Goal: Use online tool/utility

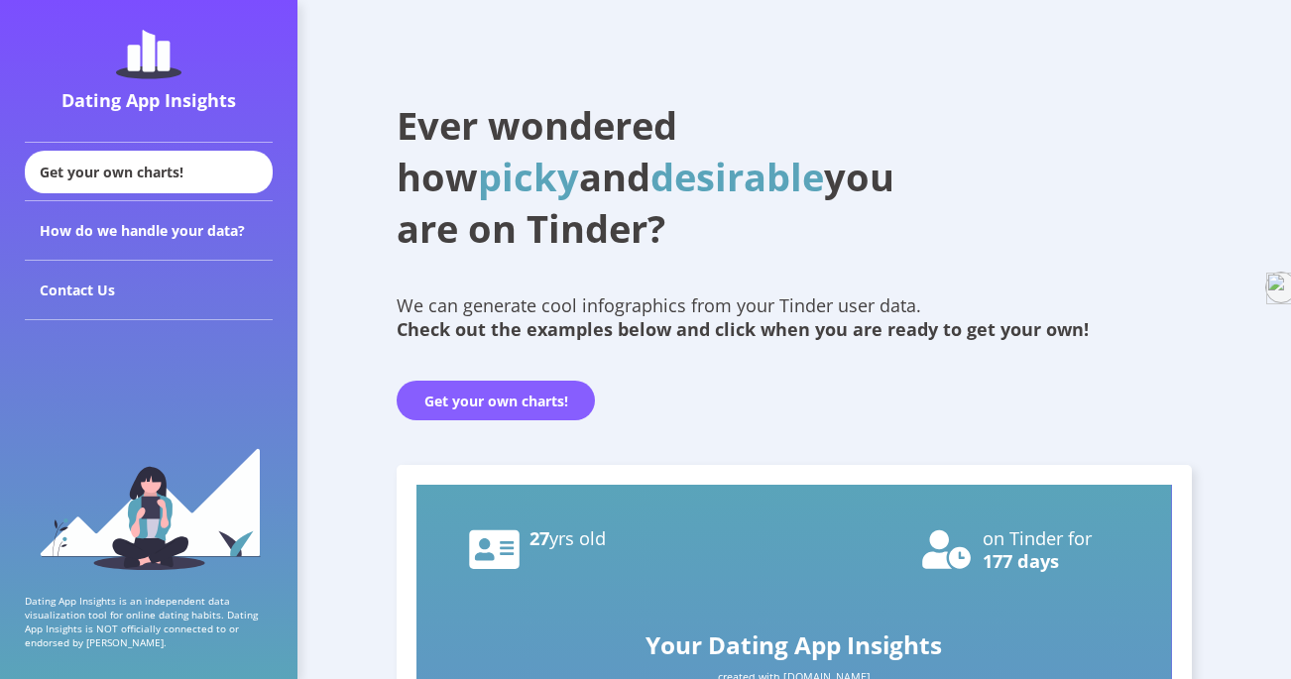
click at [500, 401] on button "Get your own charts!" at bounding box center [496, 401] width 198 height 40
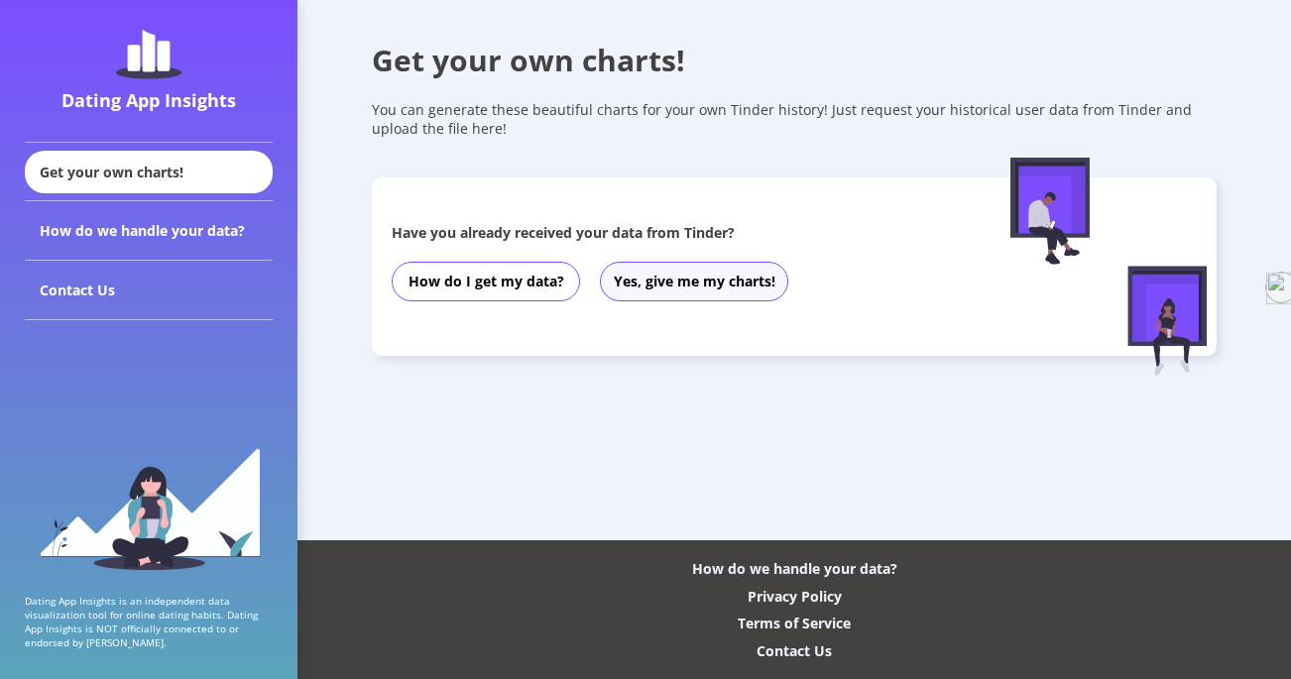
click at [688, 290] on button "Yes, give me my charts!" at bounding box center [694, 282] width 188 height 40
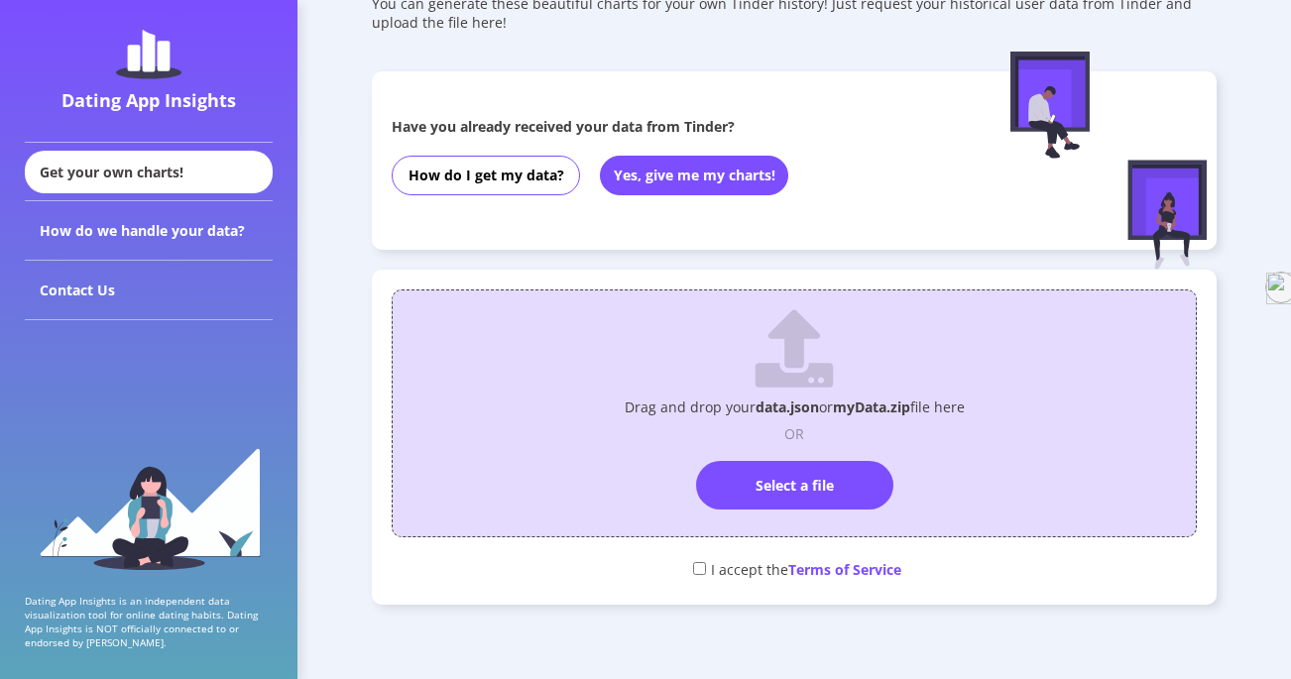
scroll to position [131, 0]
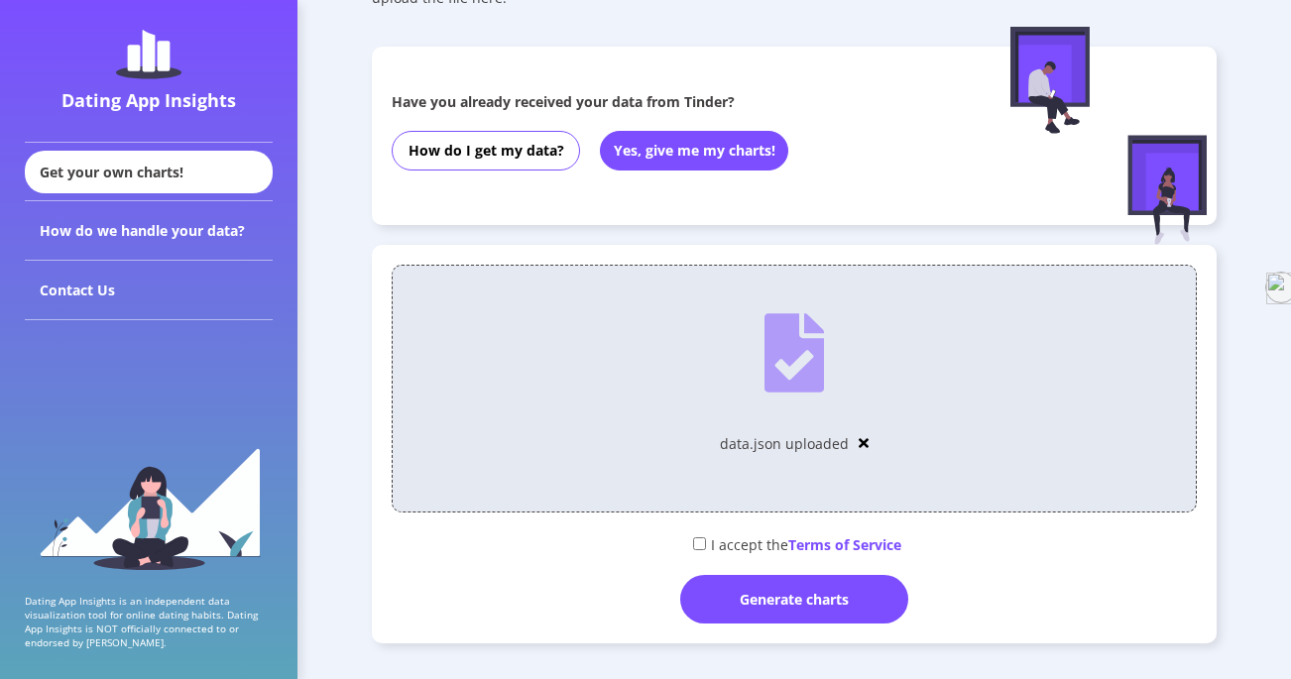
click at [694, 543] on input "checkbox" at bounding box center [699, 544] width 13 height 13
checkbox input "true"
click at [769, 604] on div "Generate charts" at bounding box center [794, 599] width 228 height 49
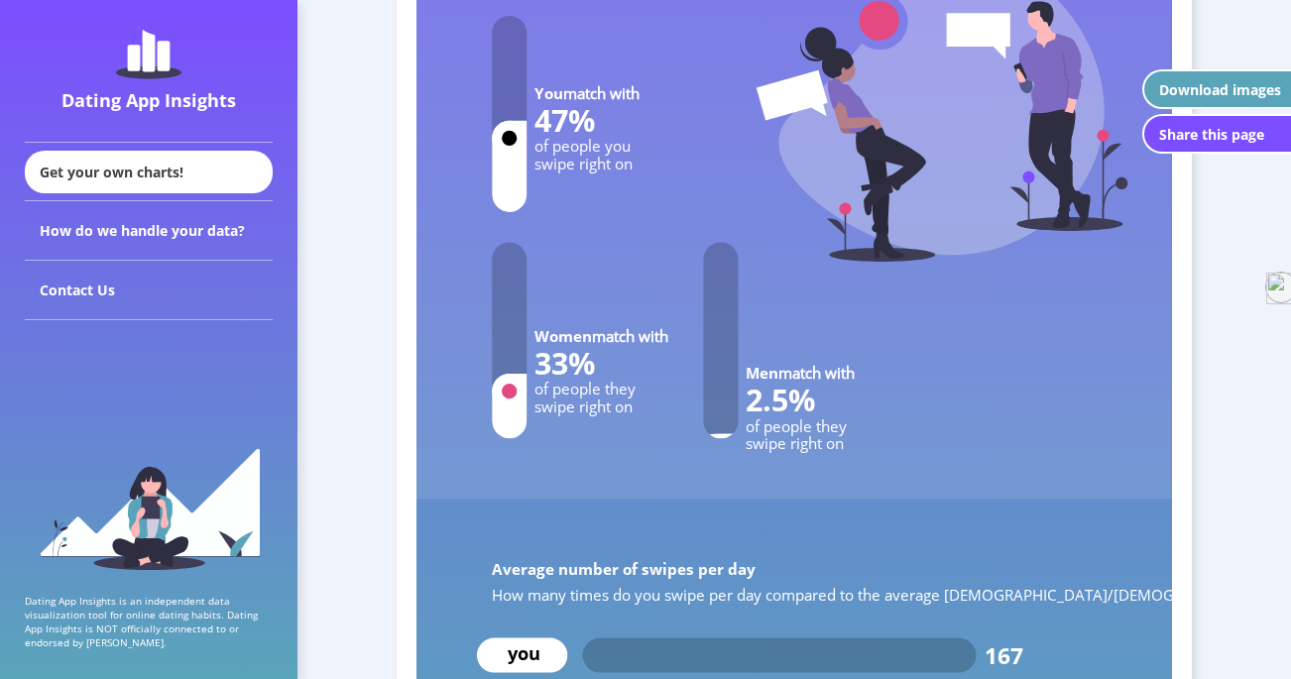
scroll to position [6777, 0]
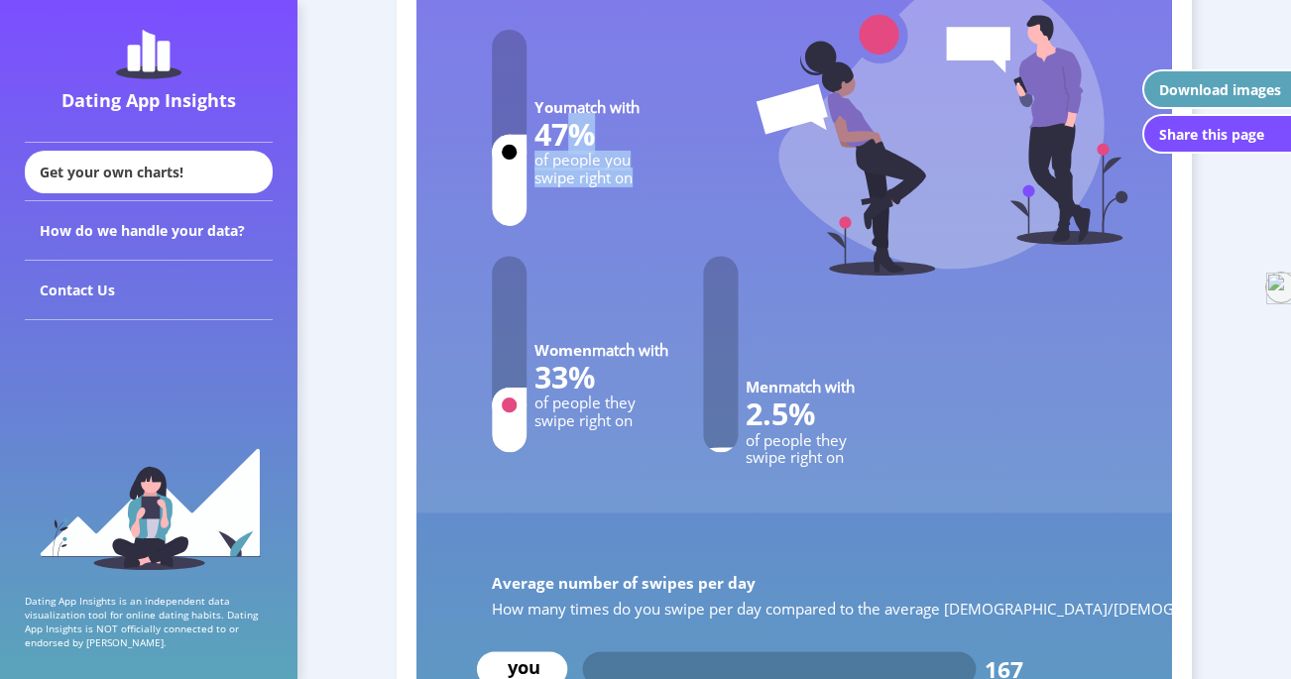
drag, startPoint x: 560, startPoint y: 149, endPoint x: 629, endPoint y: 169, distance: 71.2
click at [630, 169] on g "You match with 47% of people you swipe right on" at bounding box center [566, 128] width 148 height 196
click at [566, 124] on text "47%" at bounding box center [565, 134] width 60 height 42
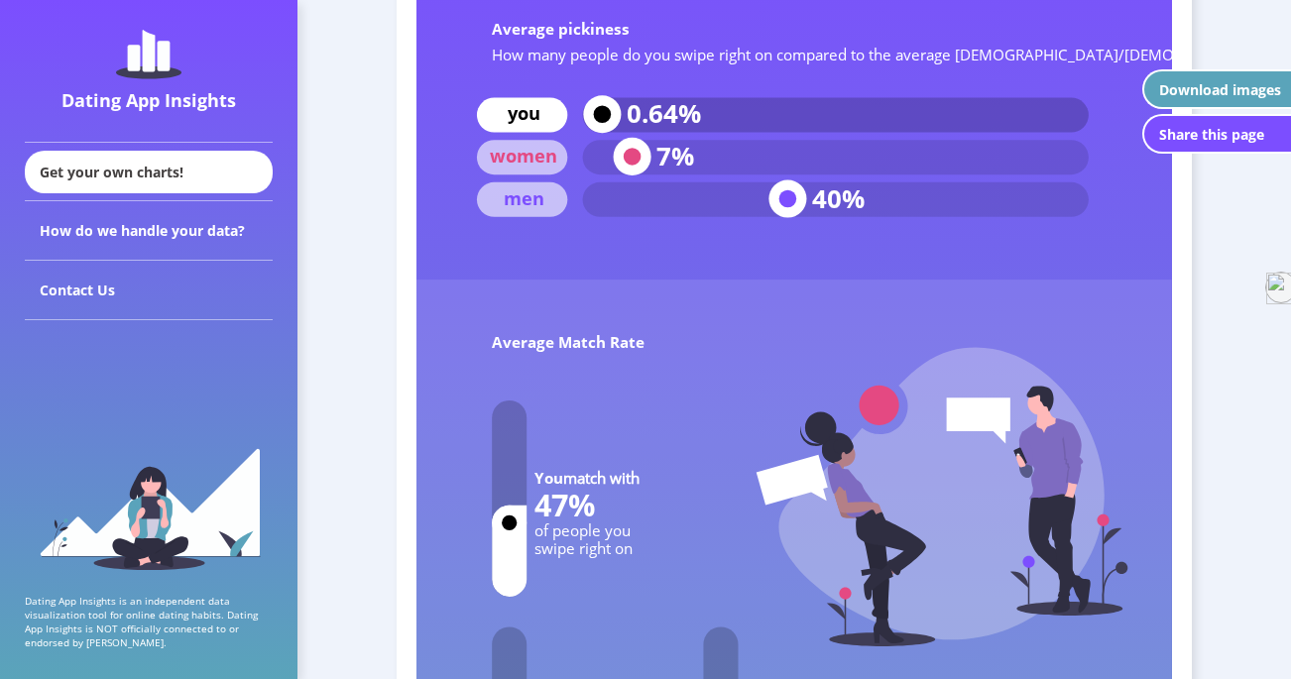
scroll to position [6391, 0]
